Goal: Task Accomplishment & Management: Manage account settings

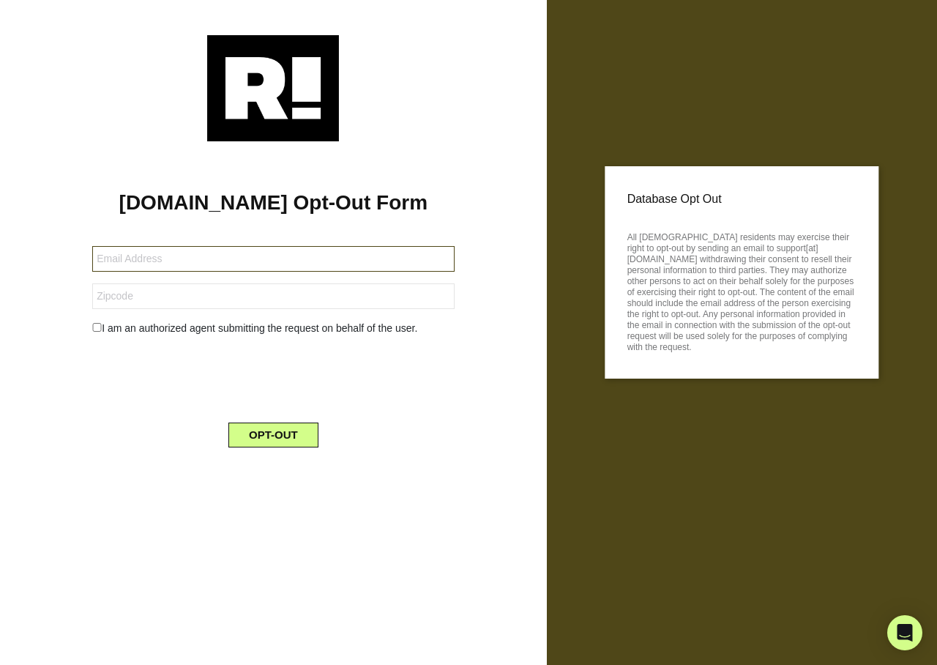
type input "[EMAIL_ADDRESS][DOMAIN_NAME]"
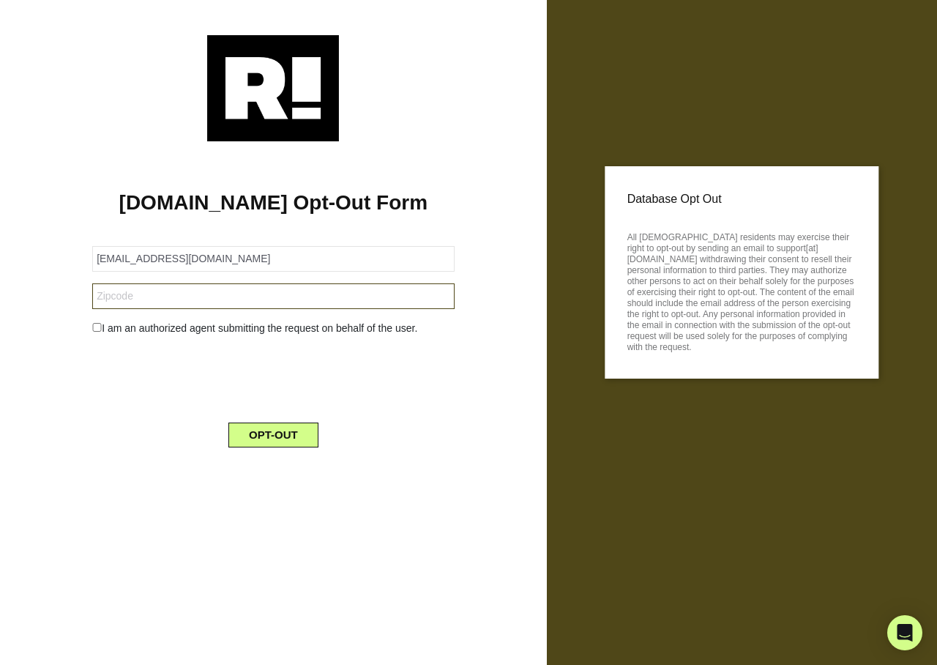
type input "50219"
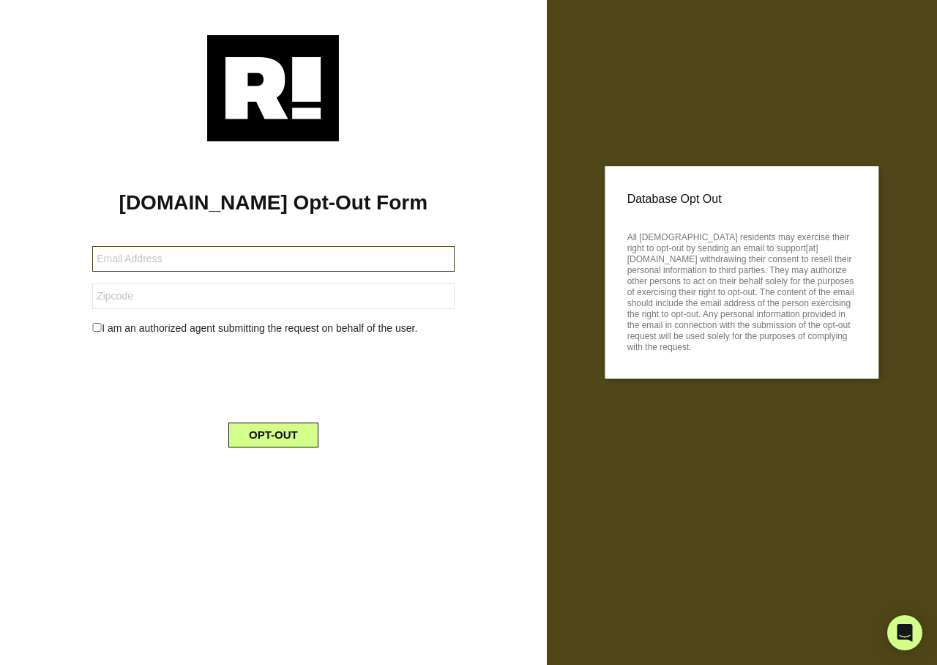
type input "lisa.birmingham1977@gmail.com"
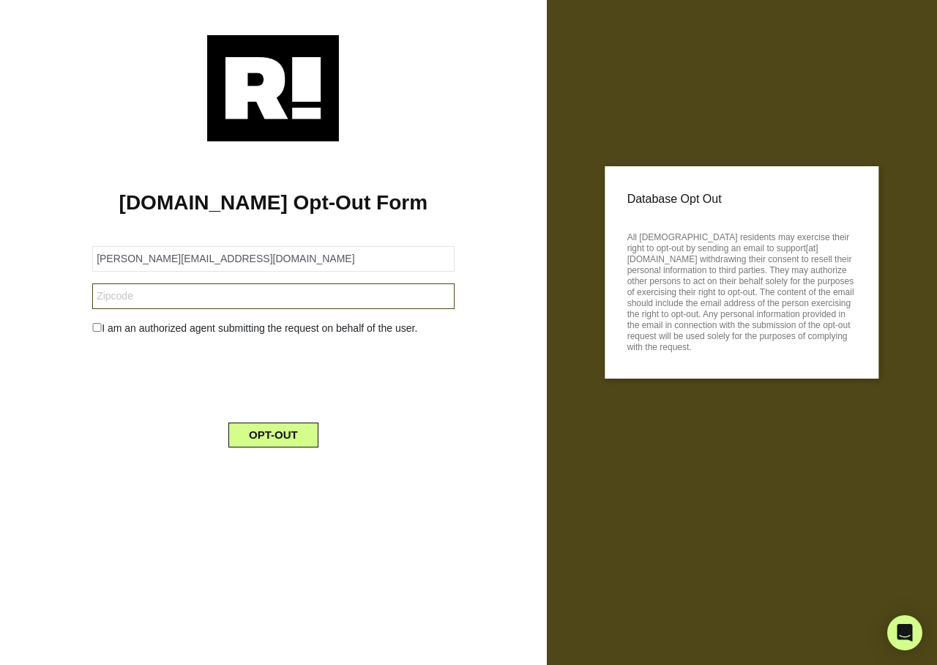
type input "72450"
